Goal: Find specific page/section: Find specific page/section

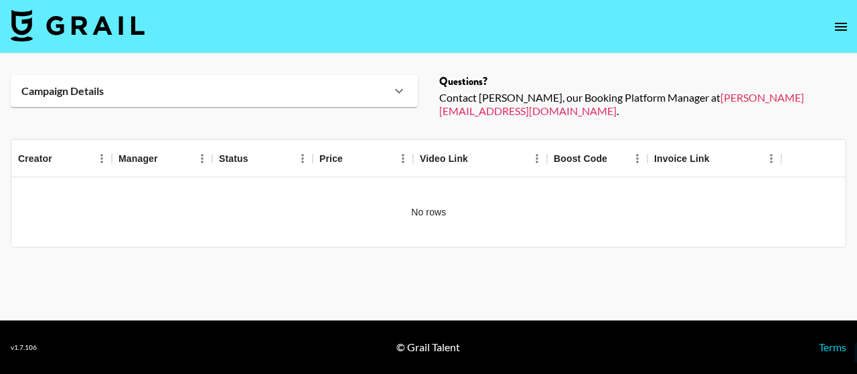
click at [127, 25] on img at bounding box center [78, 25] width 134 height 32
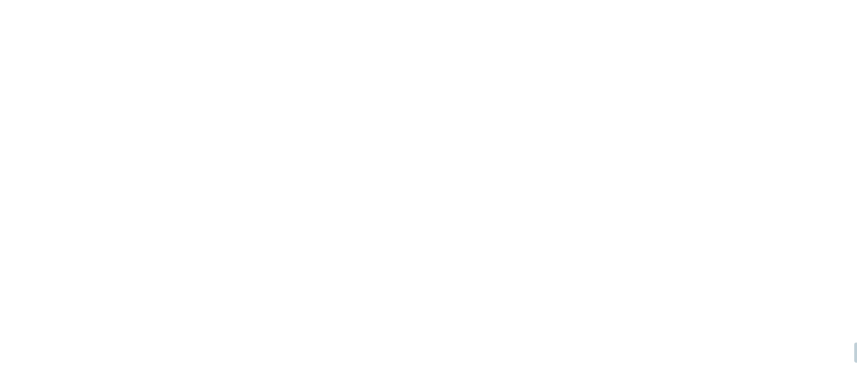
select select "Song"
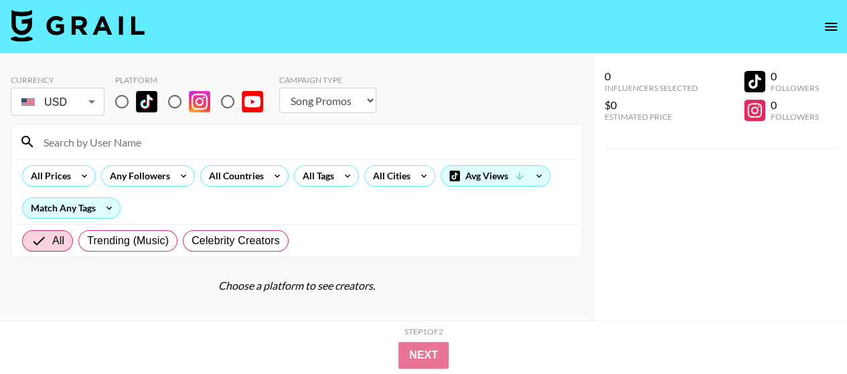
click at [130, 103] on input "radio" at bounding box center [122, 102] width 28 height 28
radio input "true"
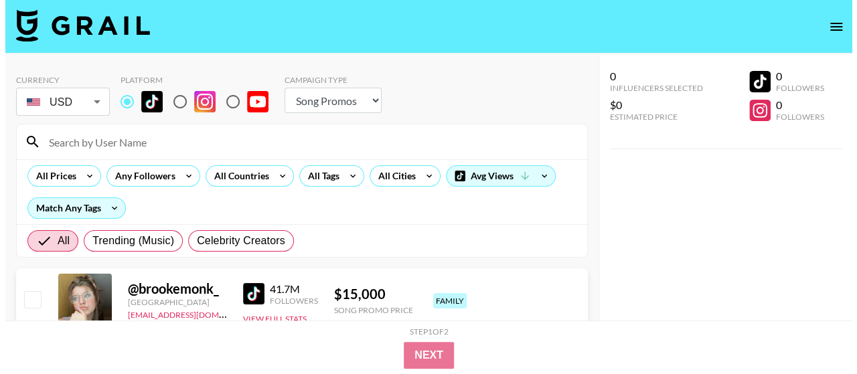
scroll to position [67, 0]
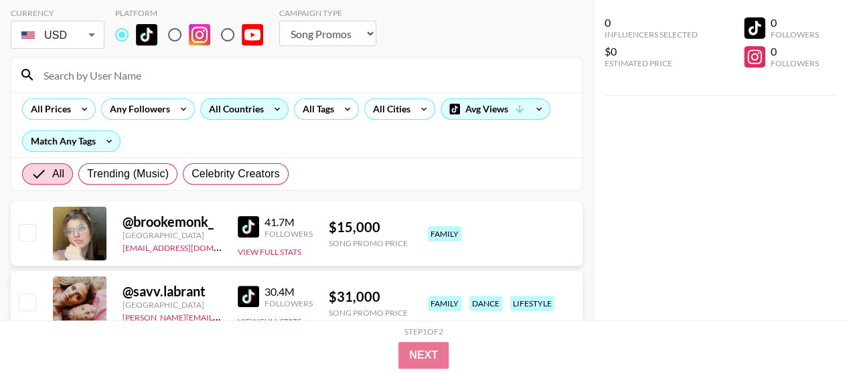
click at [236, 113] on div "All Countries" at bounding box center [234, 109] width 66 height 20
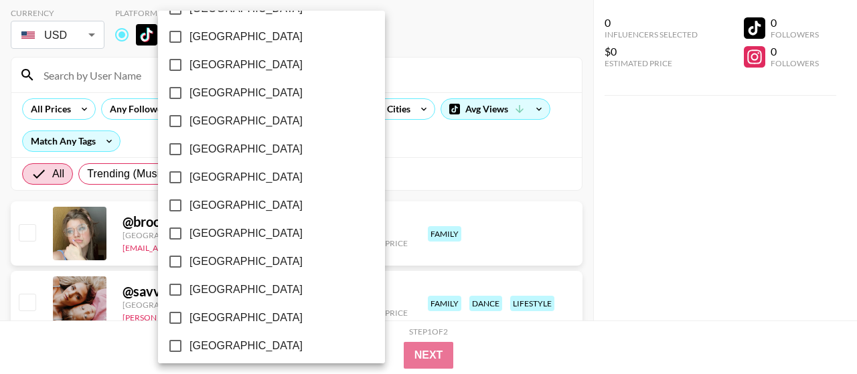
scroll to position [134, 0]
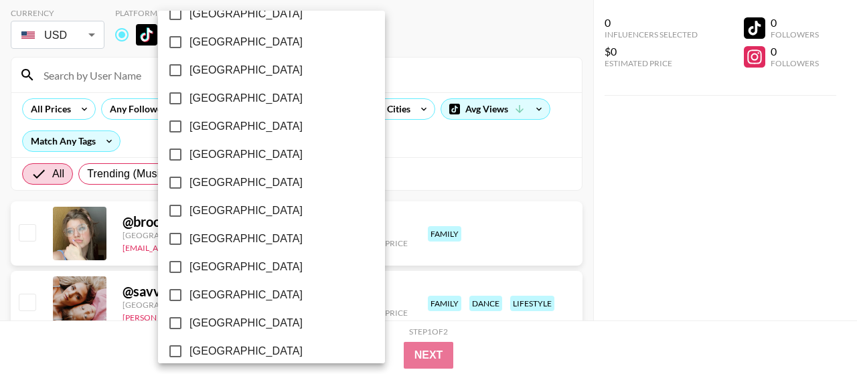
click at [227, 118] on label "[GEOGRAPHIC_DATA]" at bounding box center [262, 126] width 202 height 28
click at [189, 118] on input "[GEOGRAPHIC_DATA]" at bounding box center [175, 126] width 28 height 28
checkbox input "true"
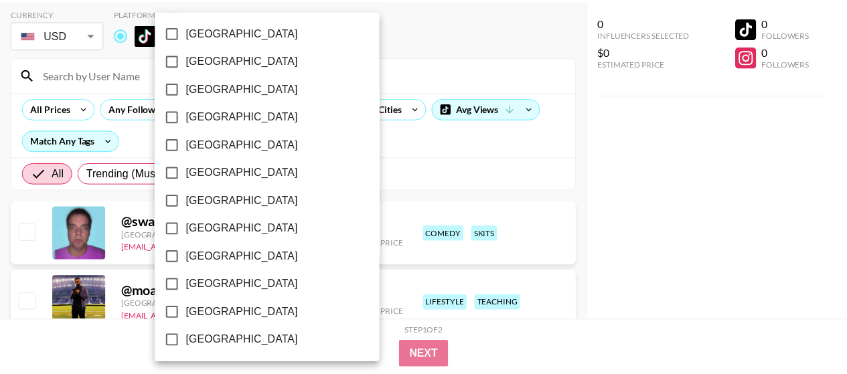
scroll to position [1186, 0]
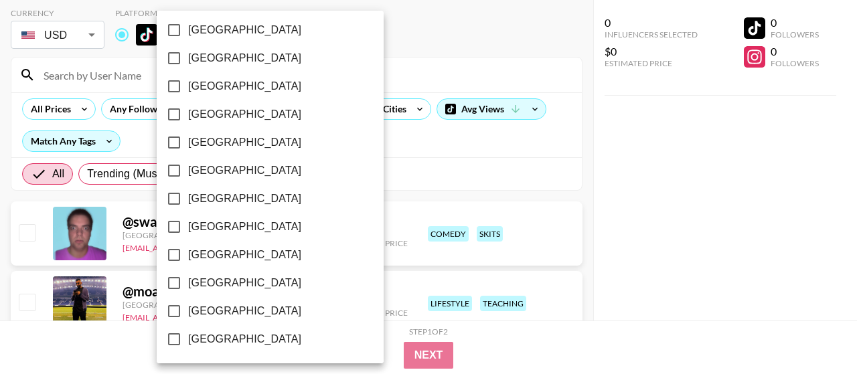
click at [229, 289] on span "[GEOGRAPHIC_DATA]" at bounding box center [244, 283] width 113 height 16
click at [188, 289] on input "[GEOGRAPHIC_DATA]" at bounding box center [174, 283] width 28 height 28
checkbox input "true"
click at [222, 309] on span "[GEOGRAPHIC_DATA]" at bounding box center [244, 311] width 113 height 16
click at [188, 309] on input "[GEOGRAPHIC_DATA]" at bounding box center [174, 311] width 28 height 28
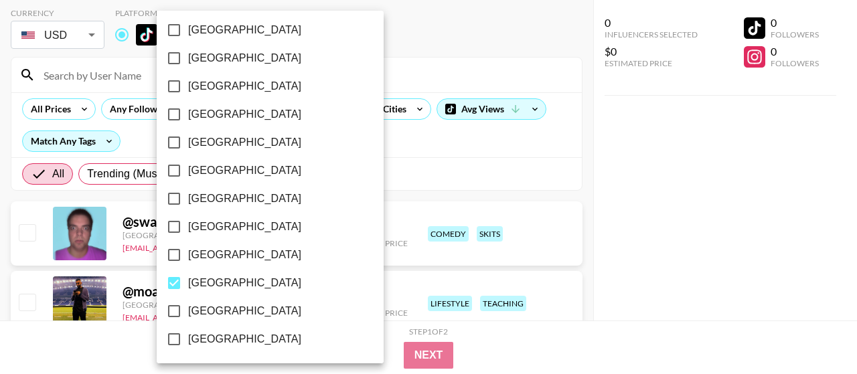
checkbox input "true"
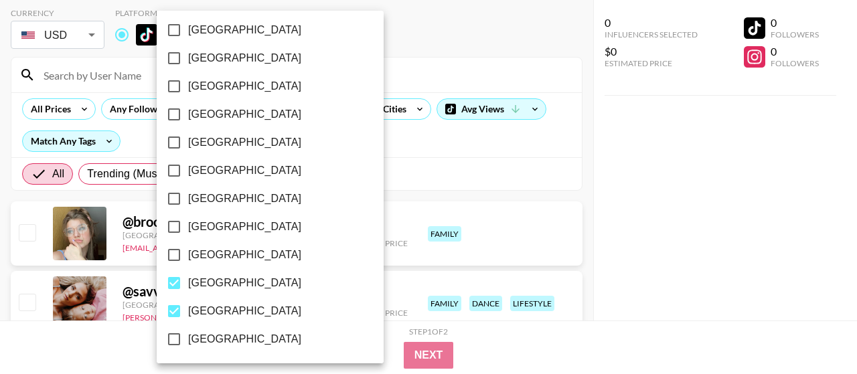
click at [651, 250] on div at bounding box center [428, 187] width 857 height 374
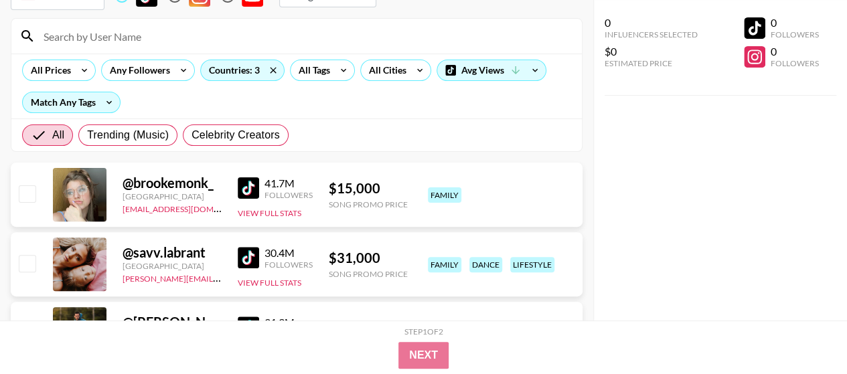
scroll to position [0, 0]
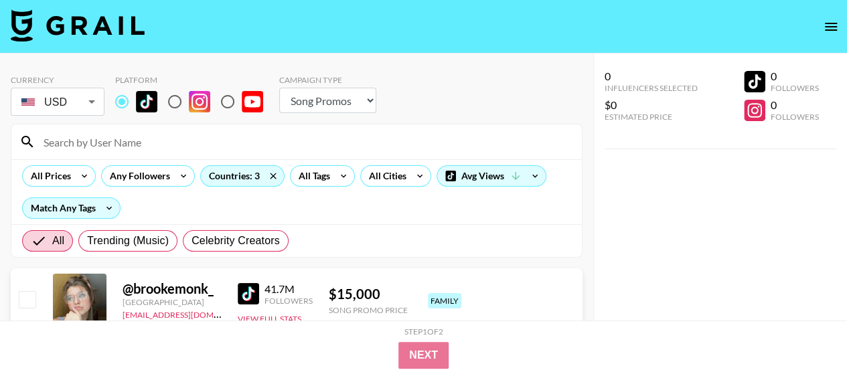
click at [343, 101] on select "Choose Type... Song Promos Brand Promos" at bounding box center [327, 100] width 97 height 25
select select "Brand"
click at [279, 88] on select "Choose Type... Song Promos Brand Promos" at bounding box center [327, 100] width 97 height 25
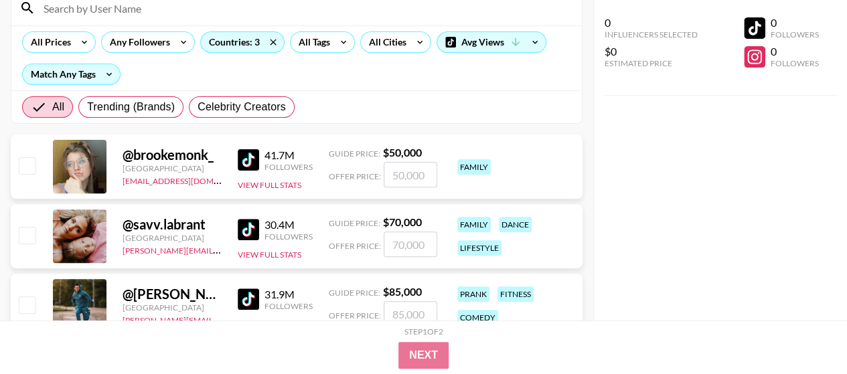
scroll to position [201, 0]
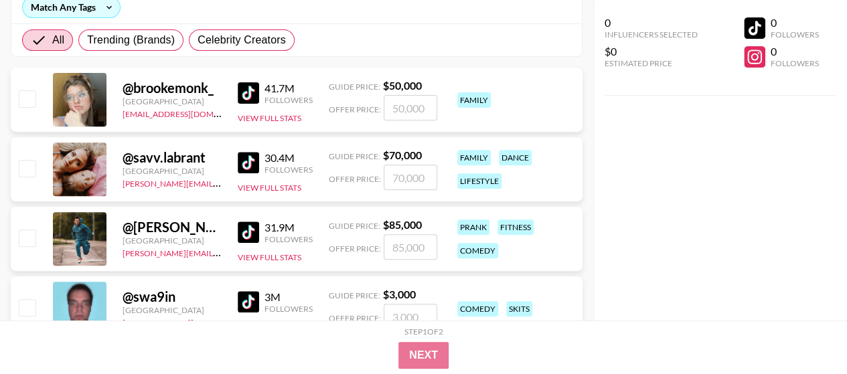
click at [248, 167] on img at bounding box center [248, 162] width 21 height 21
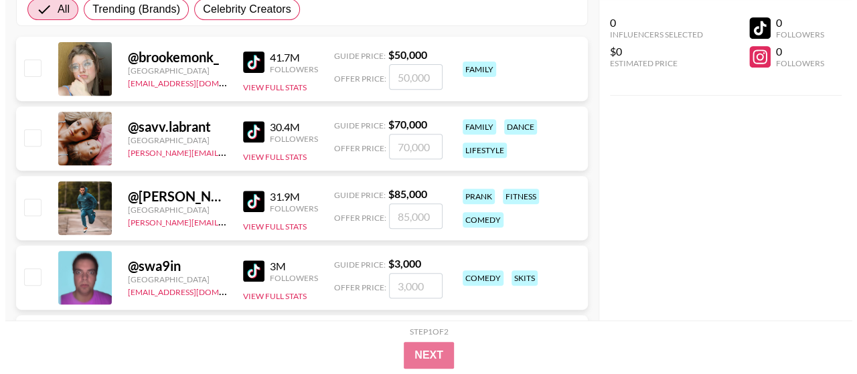
scroll to position [67, 0]
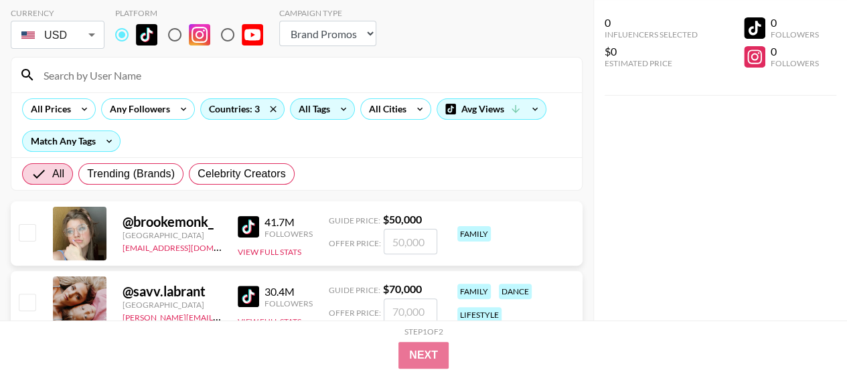
click at [320, 110] on div "All Tags" at bounding box center [312, 109] width 42 height 20
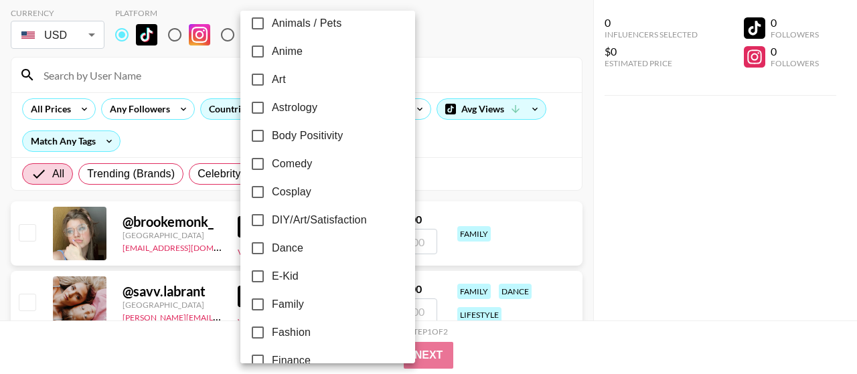
scroll to position [134, 0]
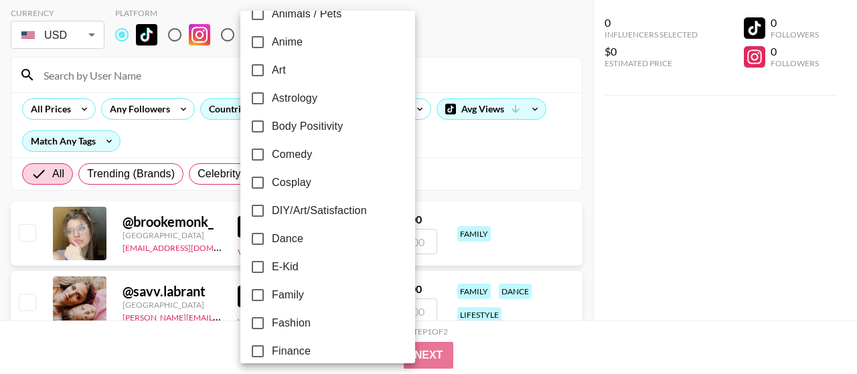
click at [282, 299] on span "Family" at bounding box center [288, 295] width 32 height 16
click at [272, 299] on input "Family" at bounding box center [258, 295] width 28 height 28
checkbox input "true"
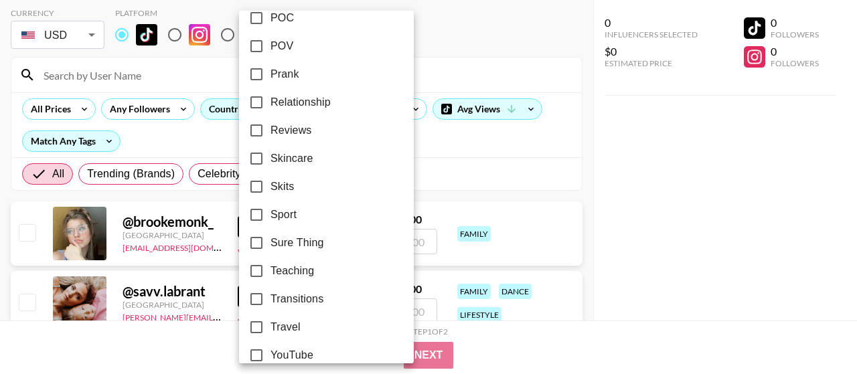
scroll to position [905, 0]
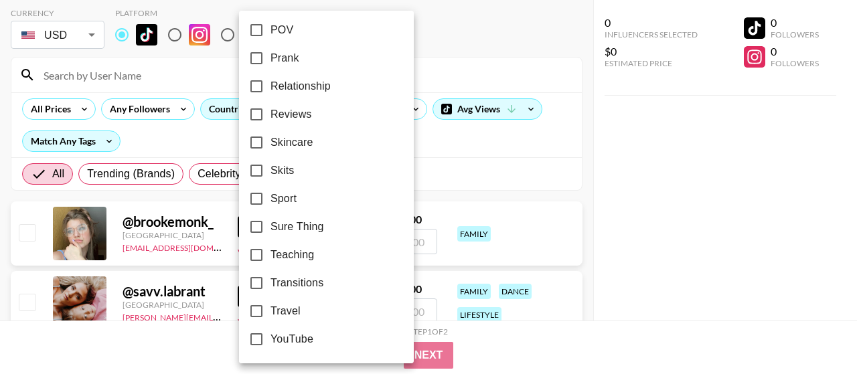
click at [335, 90] on label "Relationship" at bounding box center [317, 86] width 150 height 28
click at [270, 90] on input "Relationship" at bounding box center [256, 86] width 28 height 28
checkbox input "true"
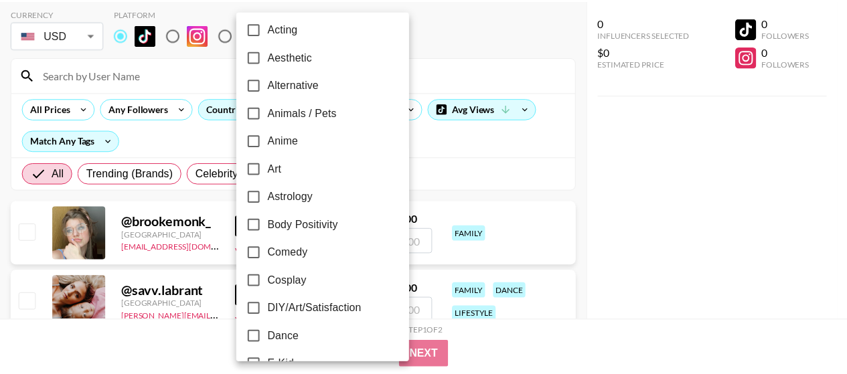
scroll to position [0, 0]
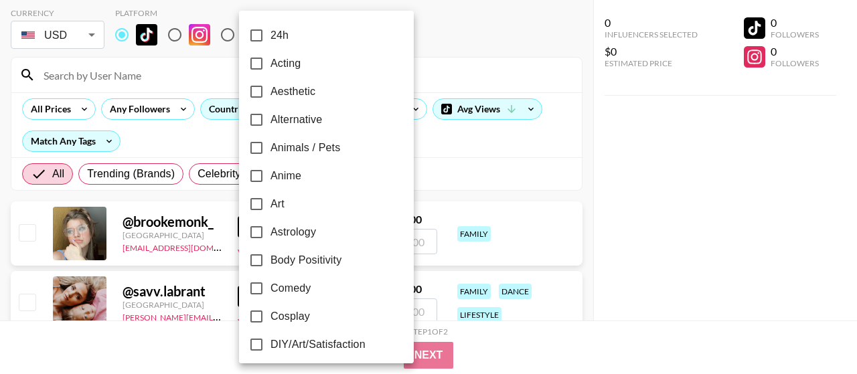
click at [655, 188] on div at bounding box center [428, 187] width 857 height 374
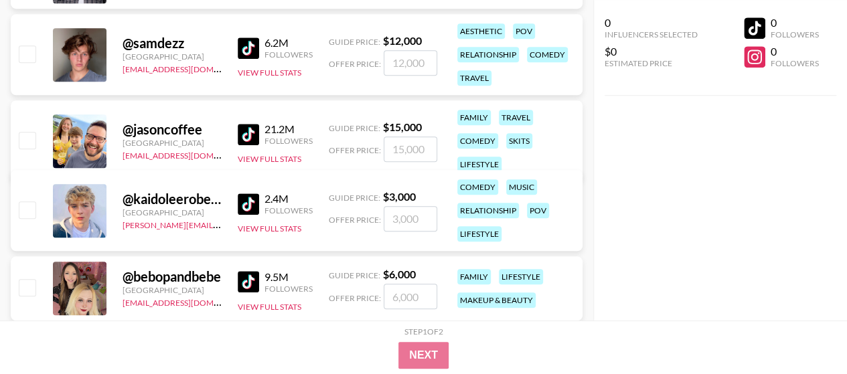
scroll to position [469, 0]
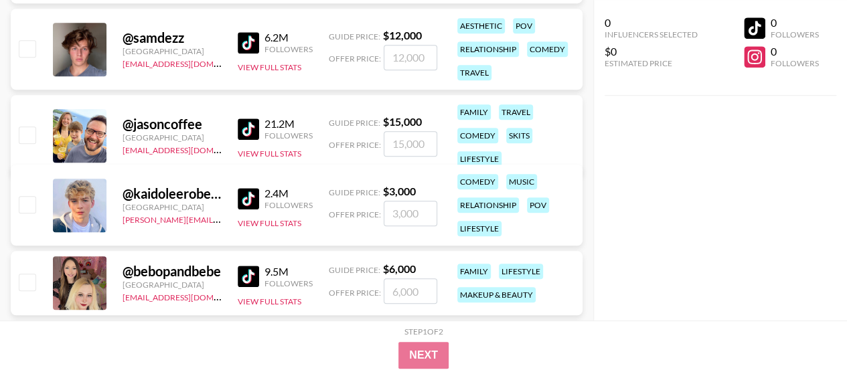
click at [250, 44] on img at bounding box center [248, 42] width 21 height 21
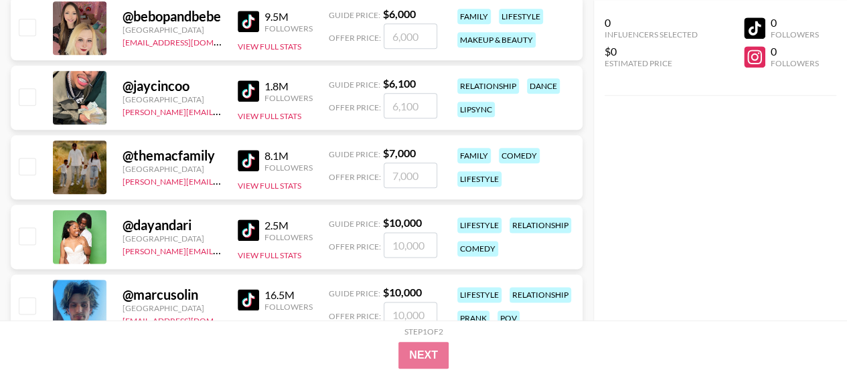
scroll to position [736, 0]
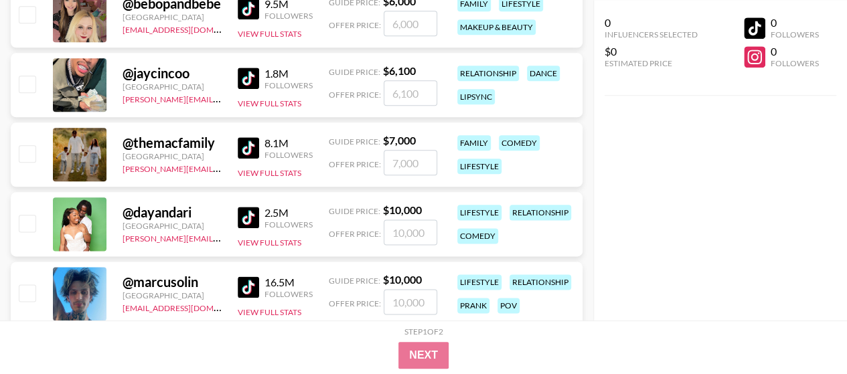
click at [258, 147] on img at bounding box center [248, 147] width 21 height 21
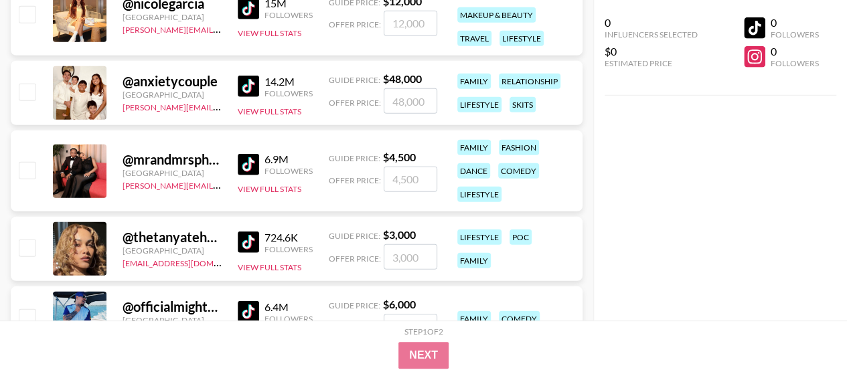
scroll to position [2008, 0]
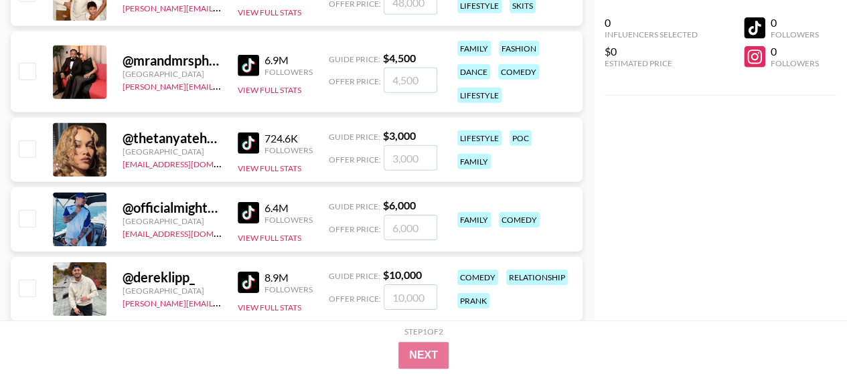
click at [249, 62] on img at bounding box center [248, 65] width 21 height 21
click at [256, 137] on img at bounding box center [248, 143] width 21 height 21
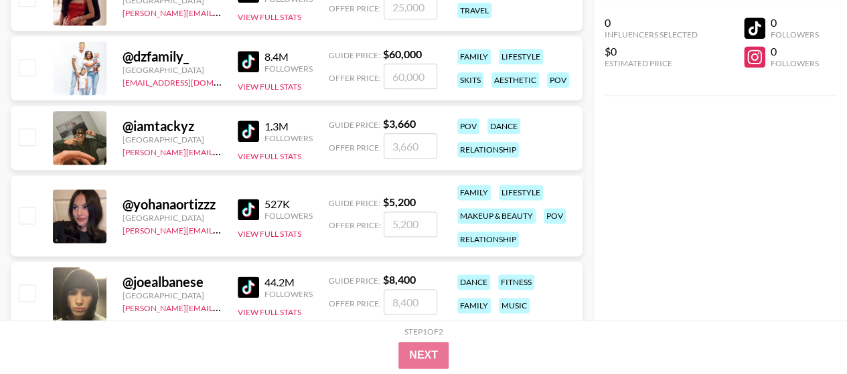
scroll to position [3414, 0]
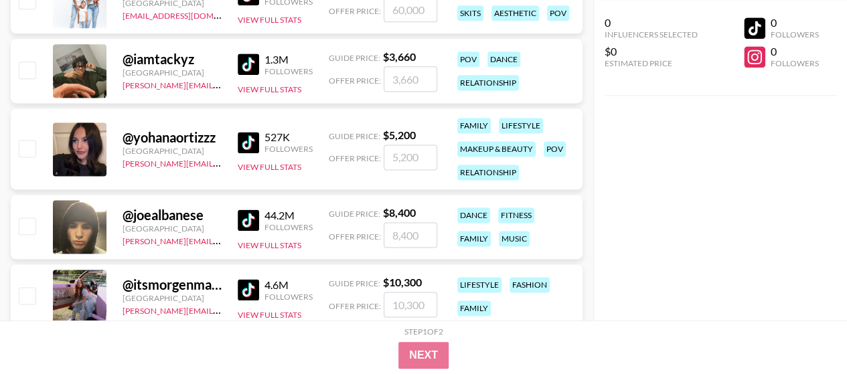
click at [246, 141] on img at bounding box center [248, 142] width 21 height 21
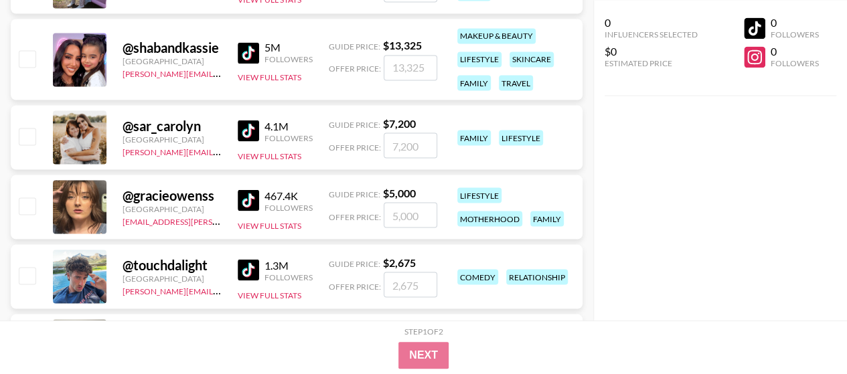
scroll to position [3749, 0]
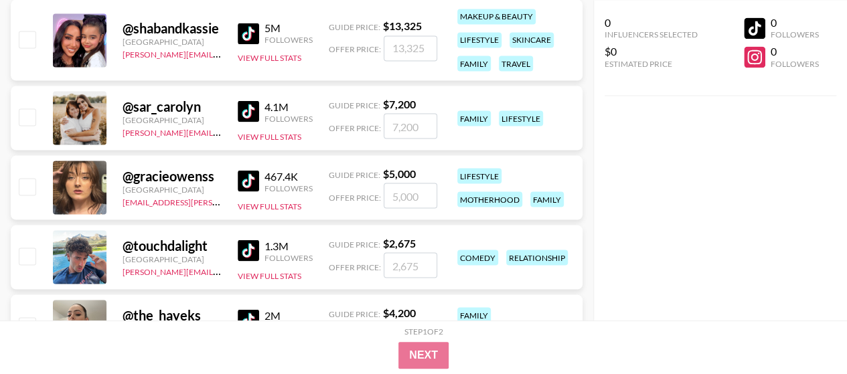
click at [250, 183] on img at bounding box center [248, 180] width 21 height 21
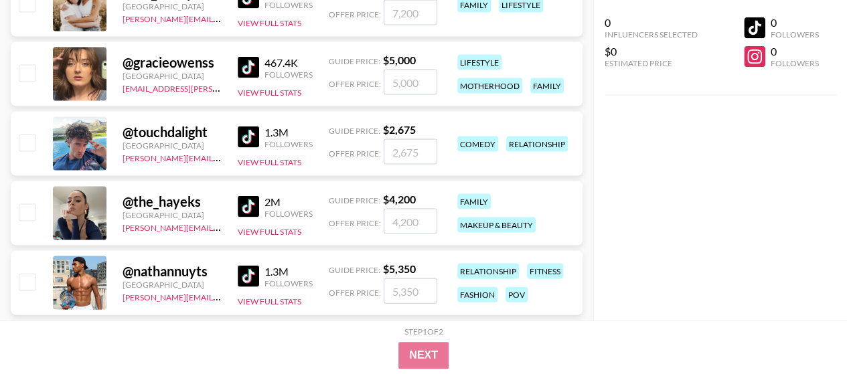
scroll to position [3883, 0]
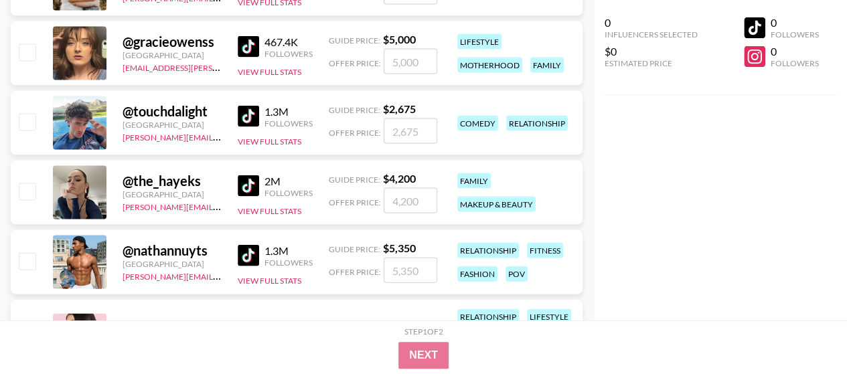
click at [249, 184] on img at bounding box center [248, 185] width 21 height 21
